Goal: Task Accomplishment & Management: Manage account settings

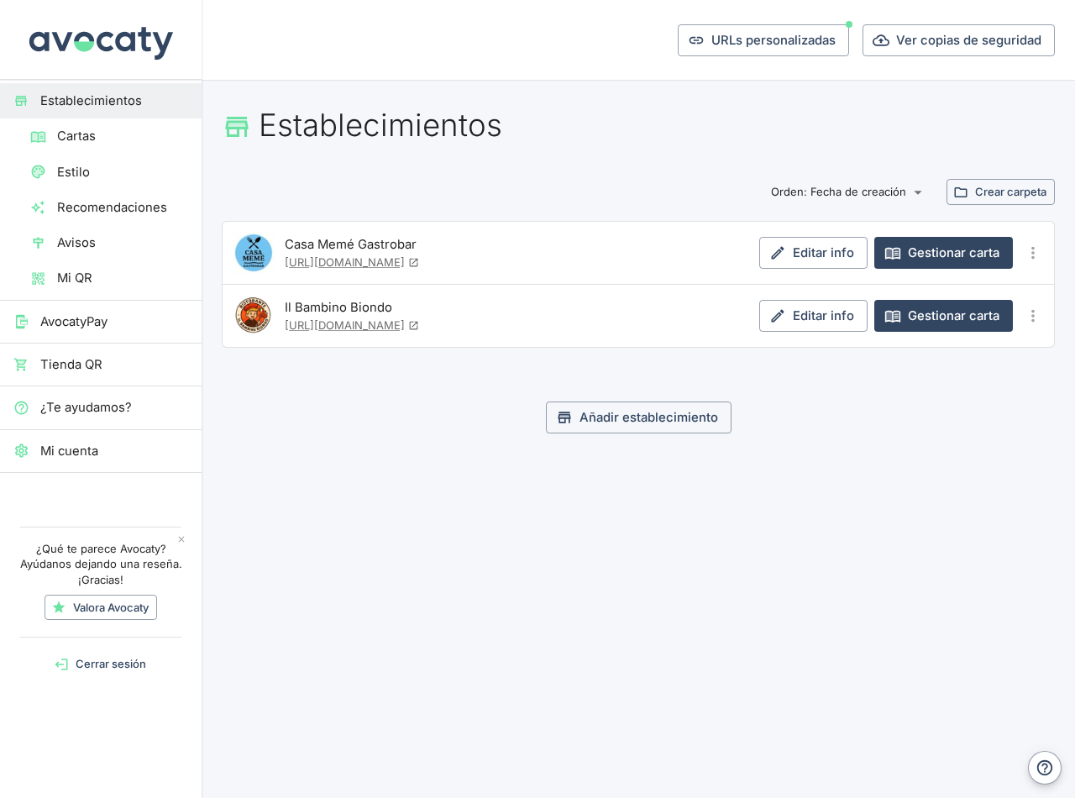
click at [123, 664] on button "Cerrar sesión" at bounding box center [101, 664] width 188 height 26
click at [419, 270] on p "[URL][DOMAIN_NAME]" at bounding box center [352, 263] width 134 height 16
click at [419, 263] on link "[URL][DOMAIN_NAME]" at bounding box center [352, 261] width 134 height 13
click at [800, 312] on link "Editar info" at bounding box center [813, 316] width 108 height 32
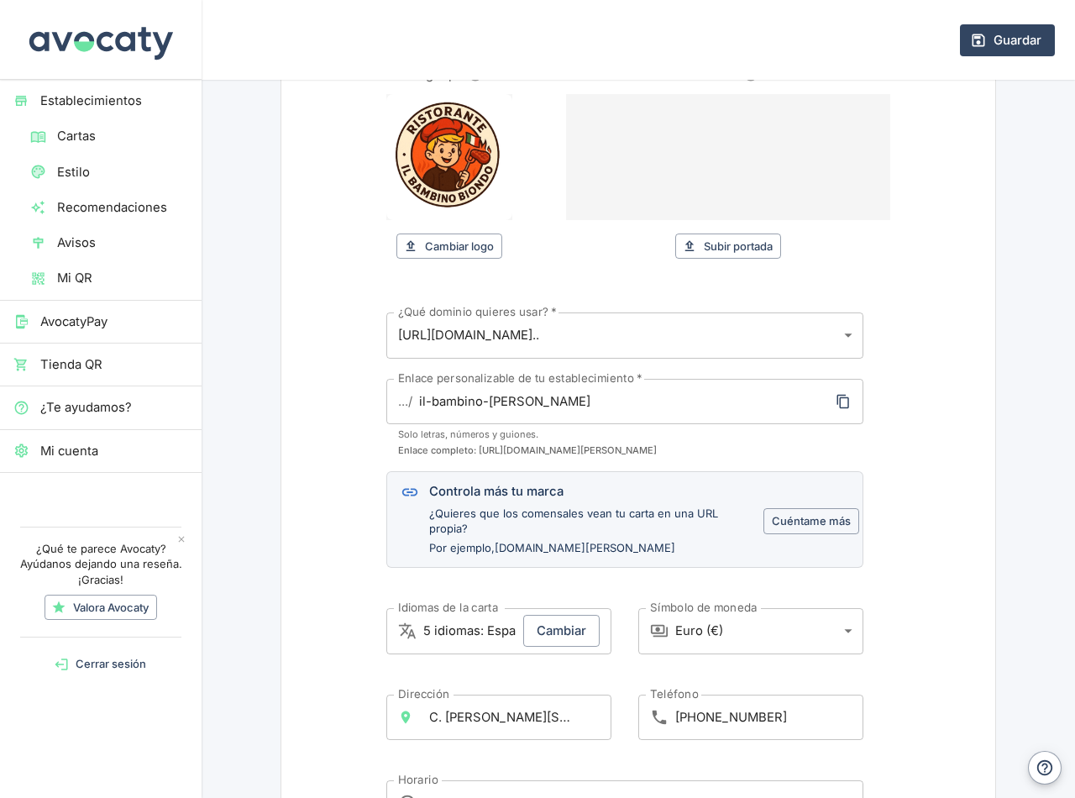
scroll to position [252, 0]
click at [90, 128] on span "Cartas" at bounding box center [122, 136] width 131 height 18
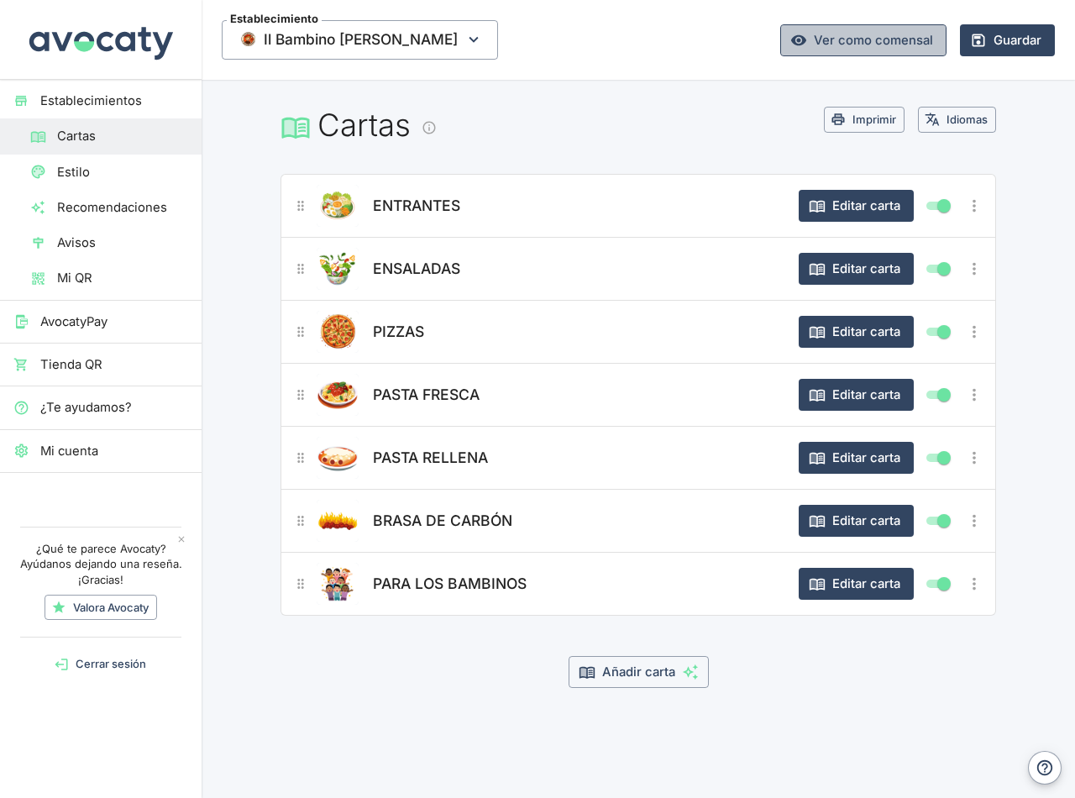
click at [864, 46] on link "Ver como comensal" at bounding box center [863, 40] width 166 height 32
